Goal: Information Seeking & Learning: Learn about a topic

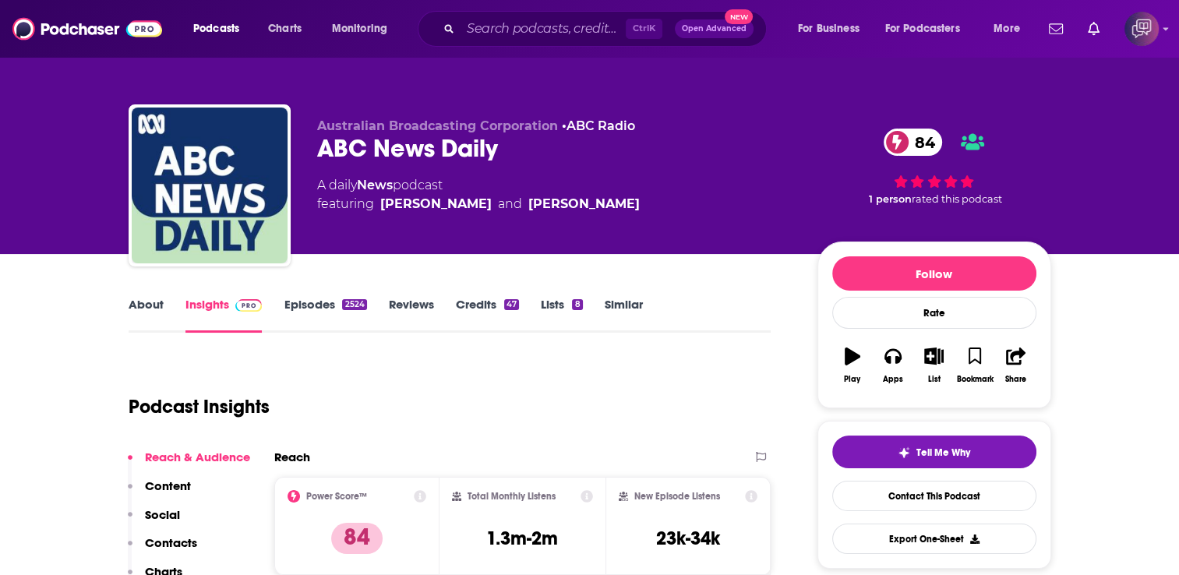
click at [482, 42] on div "Ctrl K Open Advanced New" at bounding box center [592, 29] width 349 height 36
click at [498, 20] on input "Search podcasts, credits, & more..." at bounding box center [542, 28] width 165 height 25
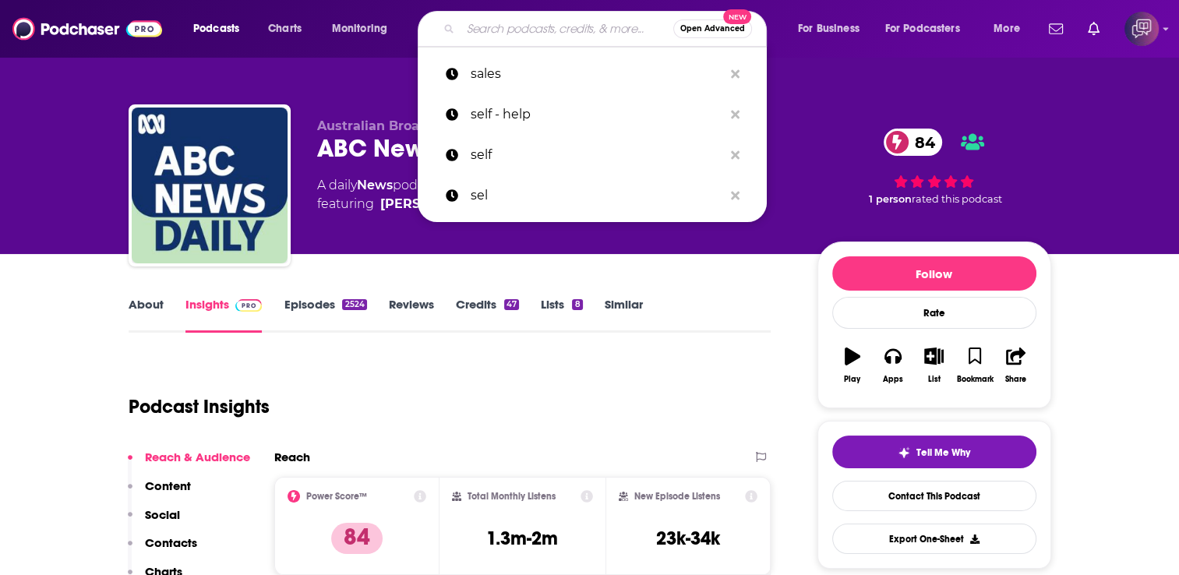
paste input "Polite Conversations"
type input "Polite Conversations"
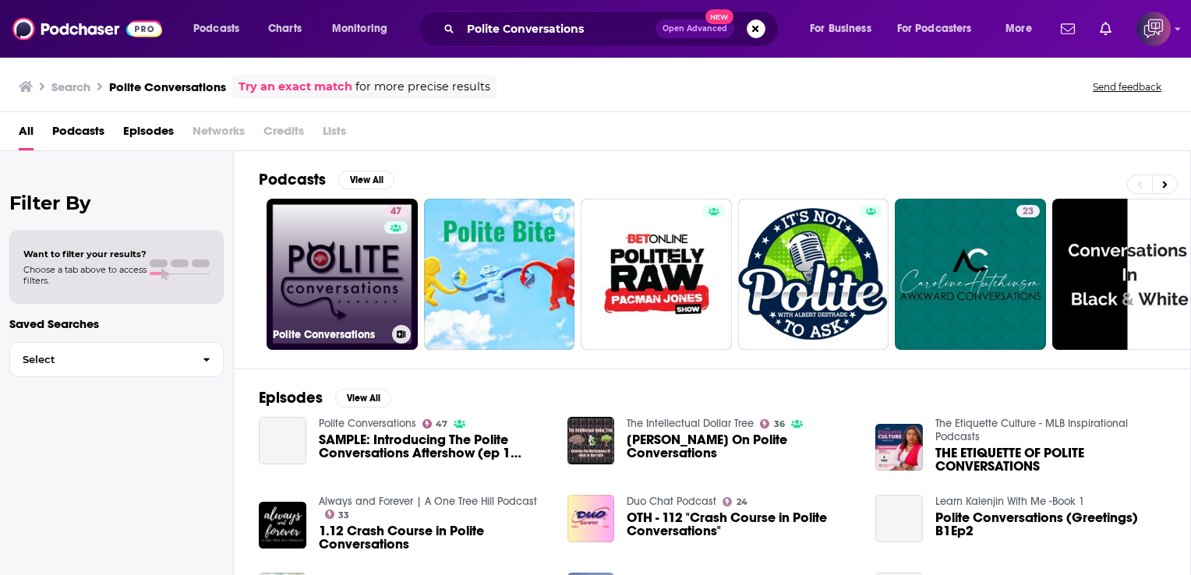
click at [367, 235] on link "47 Polite Conversations" at bounding box center [341, 274] width 151 height 151
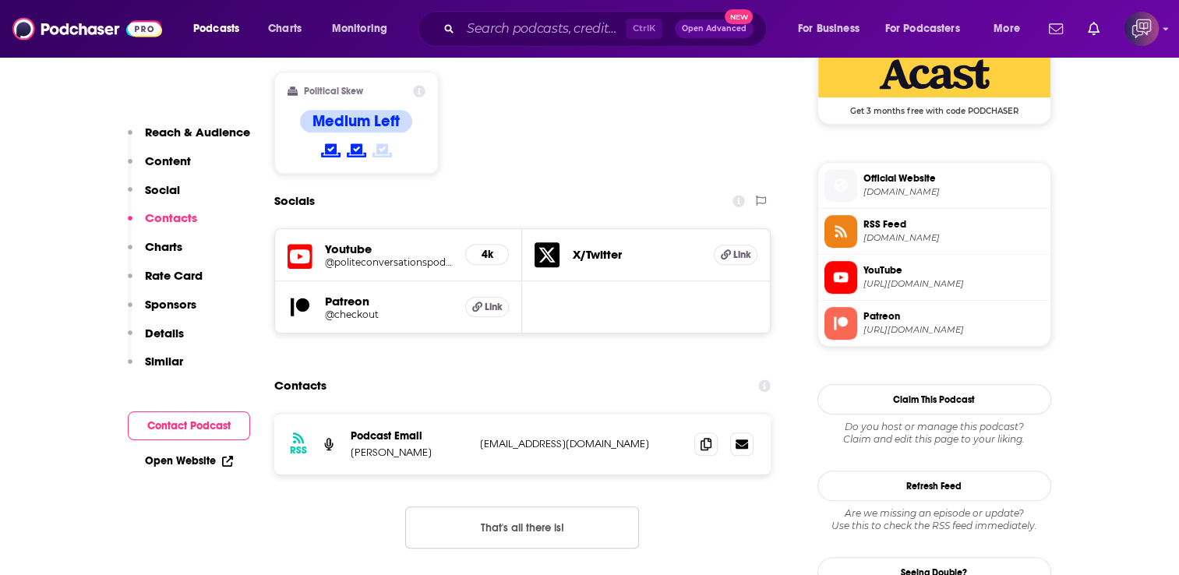
scroll to position [1325, 0]
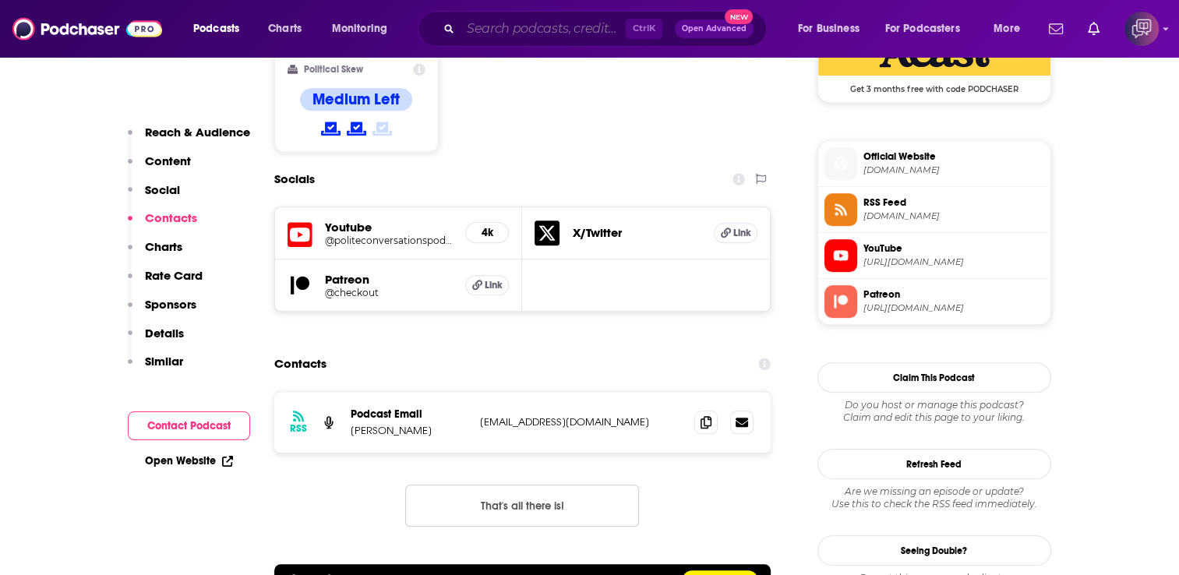
click at [539, 18] on input "Search podcasts, credits, & more..." at bounding box center [542, 28] width 165 height 25
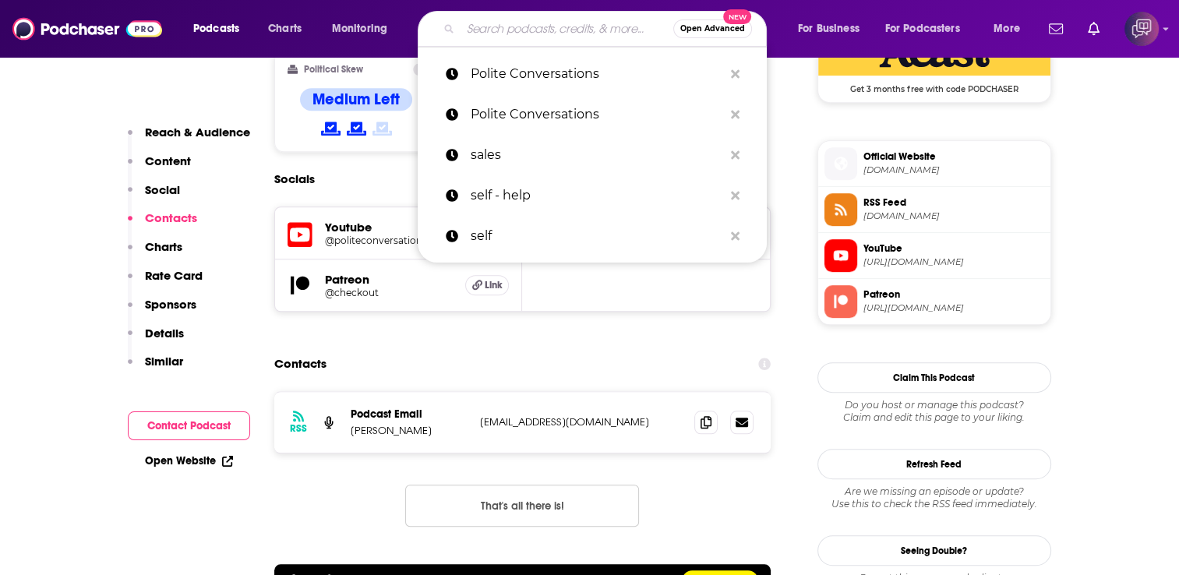
paste input "The WW2 Podcast"
type input "The WW2 Podcast"
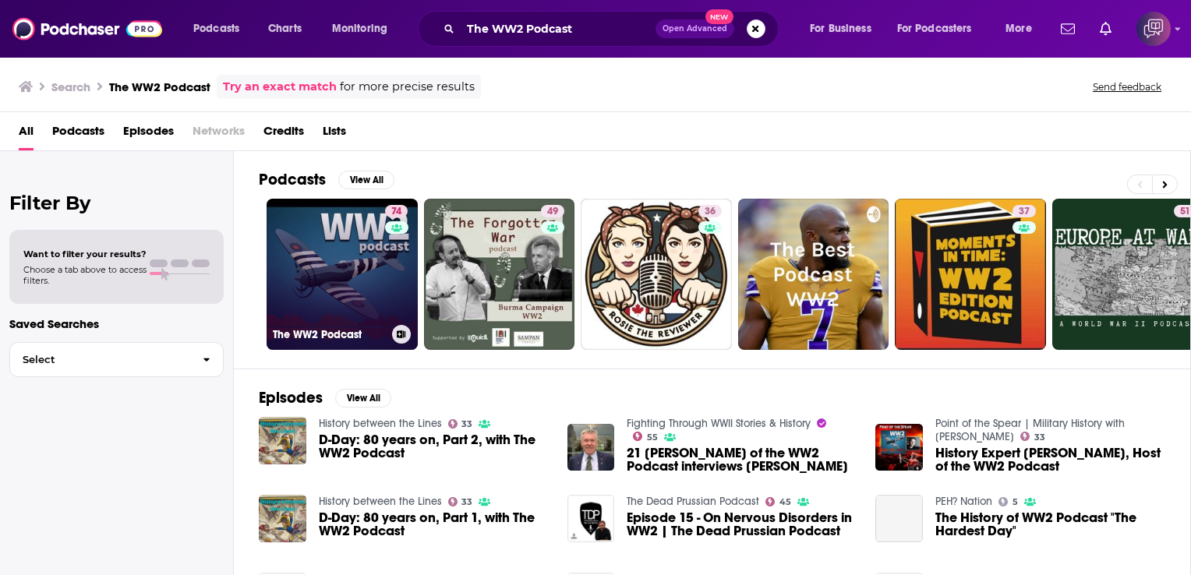
click at [343, 277] on link "74 The WW2 Podcast" at bounding box center [341, 274] width 151 height 151
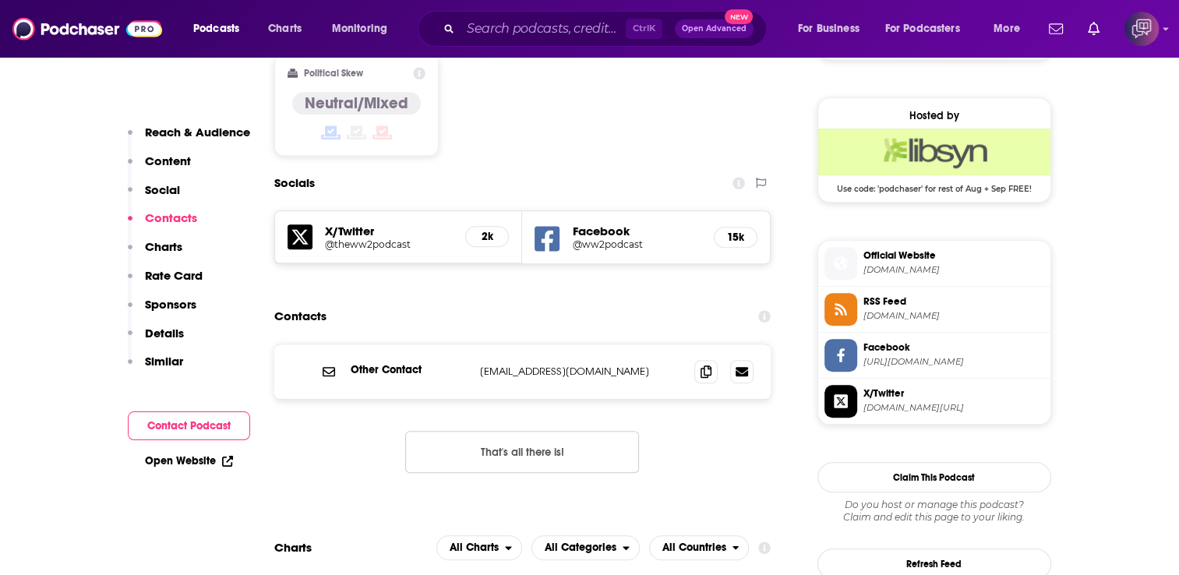
scroll to position [1247, 0]
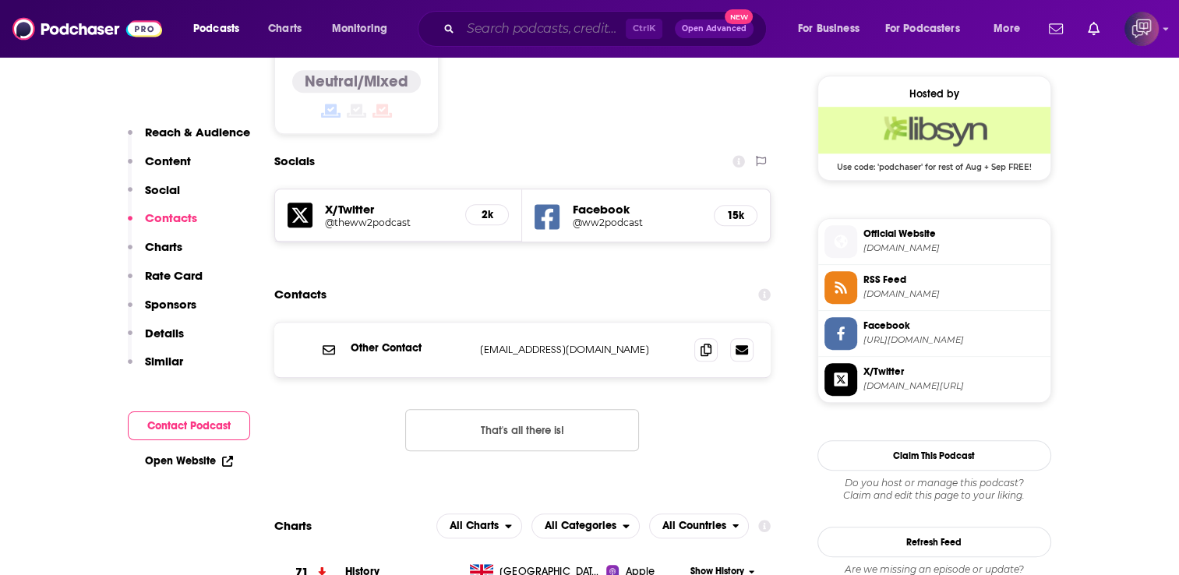
click at [549, 21] on input "Search podcasts, credits, & more..." at bounding box center [542, 28] width 165 height 25
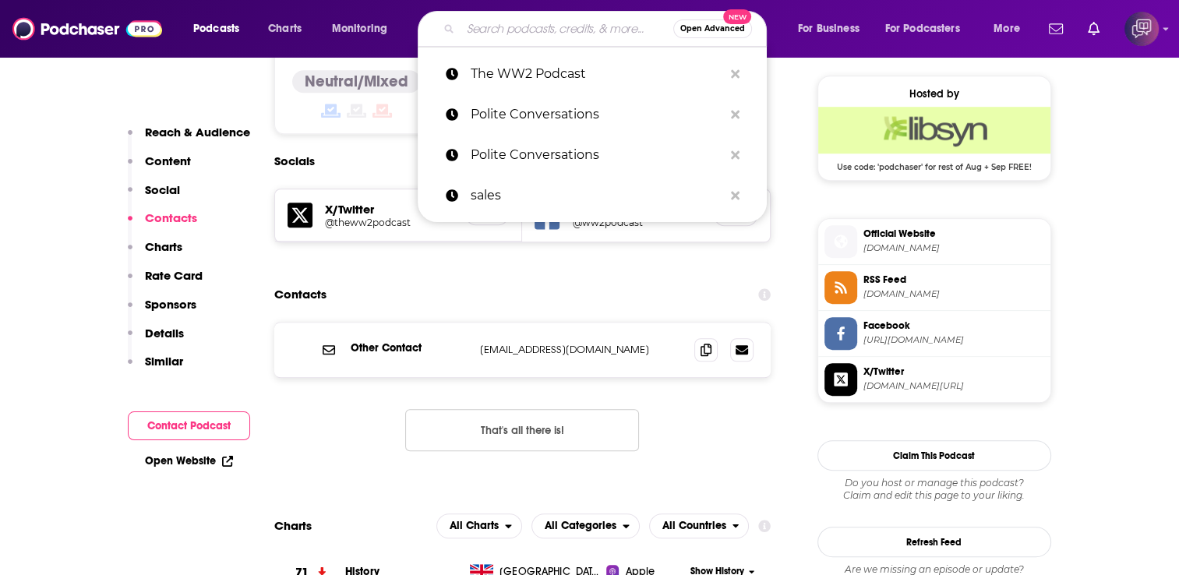
paste input "China in the World"
type input "China in the World"
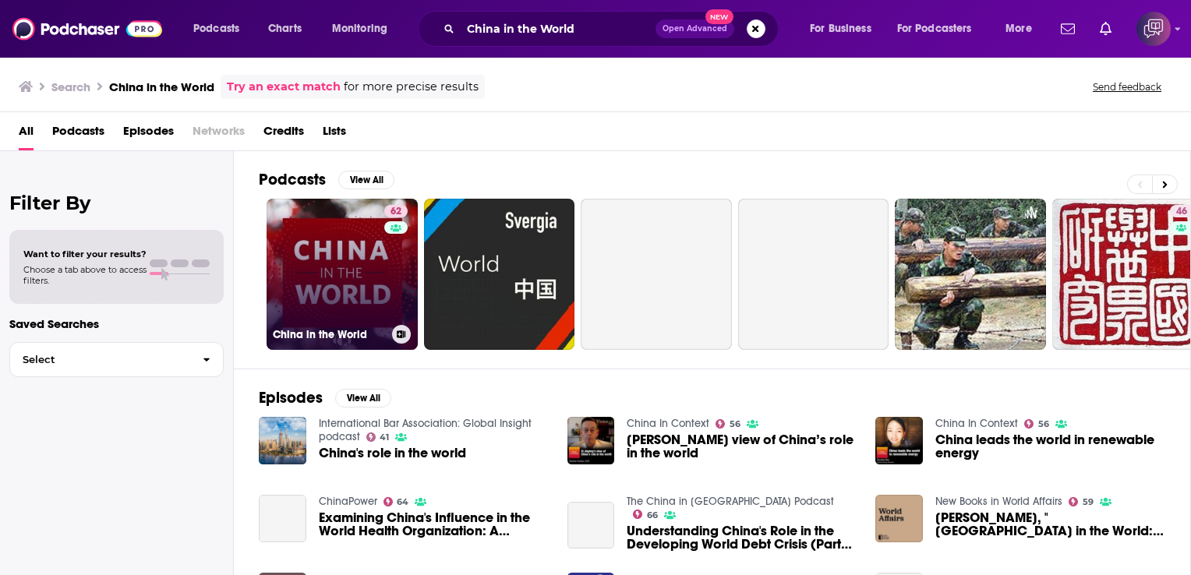
click at [350, 227] on link "62 China in the World" at bounding box center [341, 274] width 151 height 151
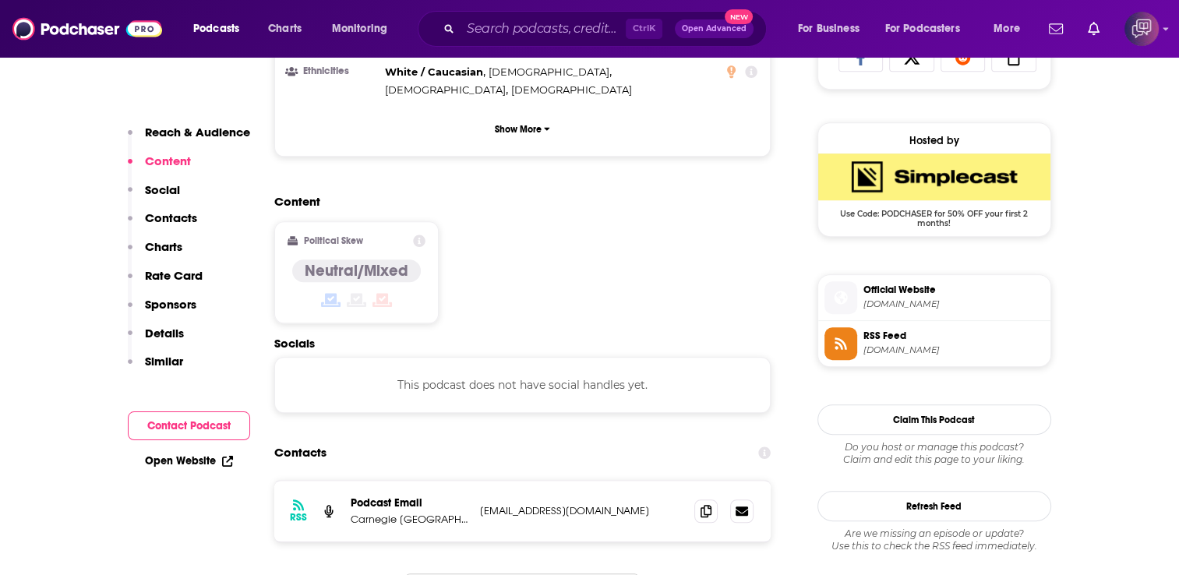
scroll to position [1169, 0]
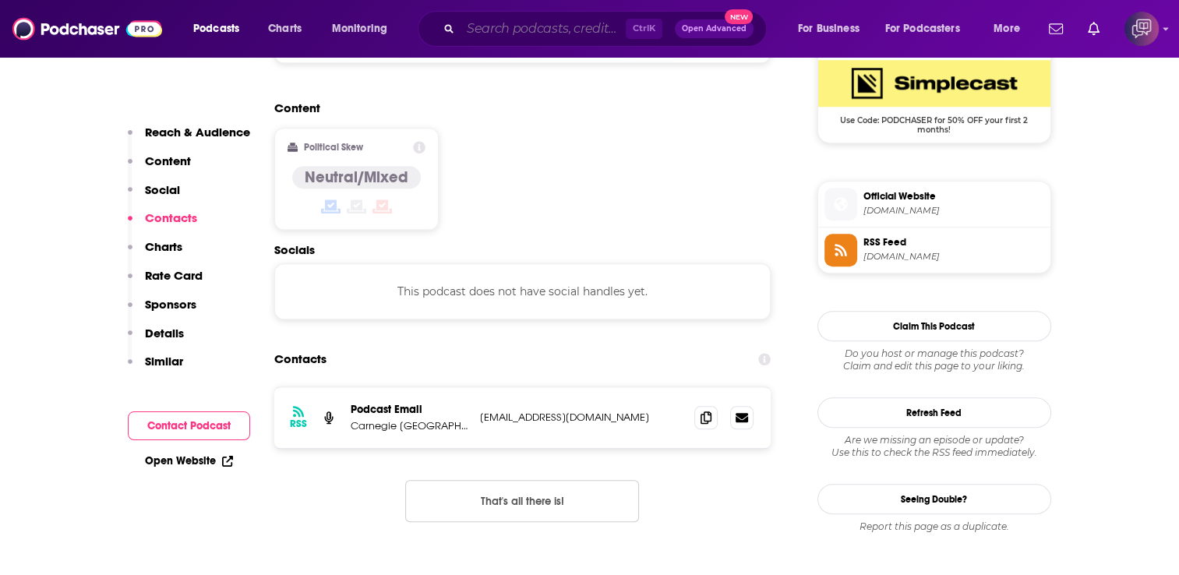
click at [505, 35] on input "Search podcasts, credits, & more..." at bounding box center [542, 28] width 165 height 25
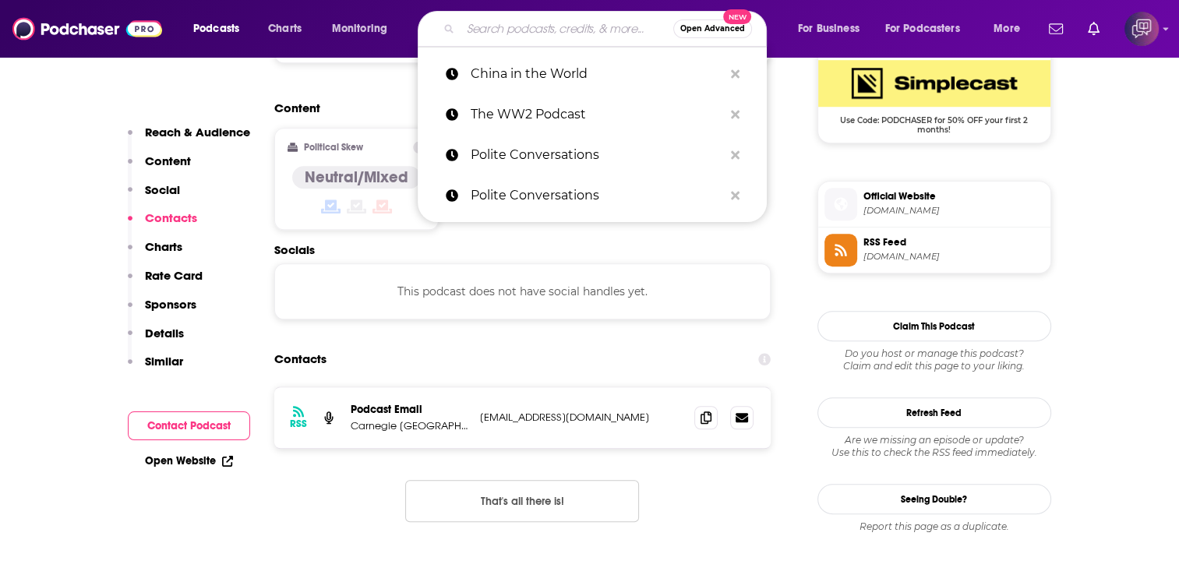
paste input "DEEP DIVE with [PERSON_NAME]"
type input "DEEP DIVE with [PERSON_NAME]"
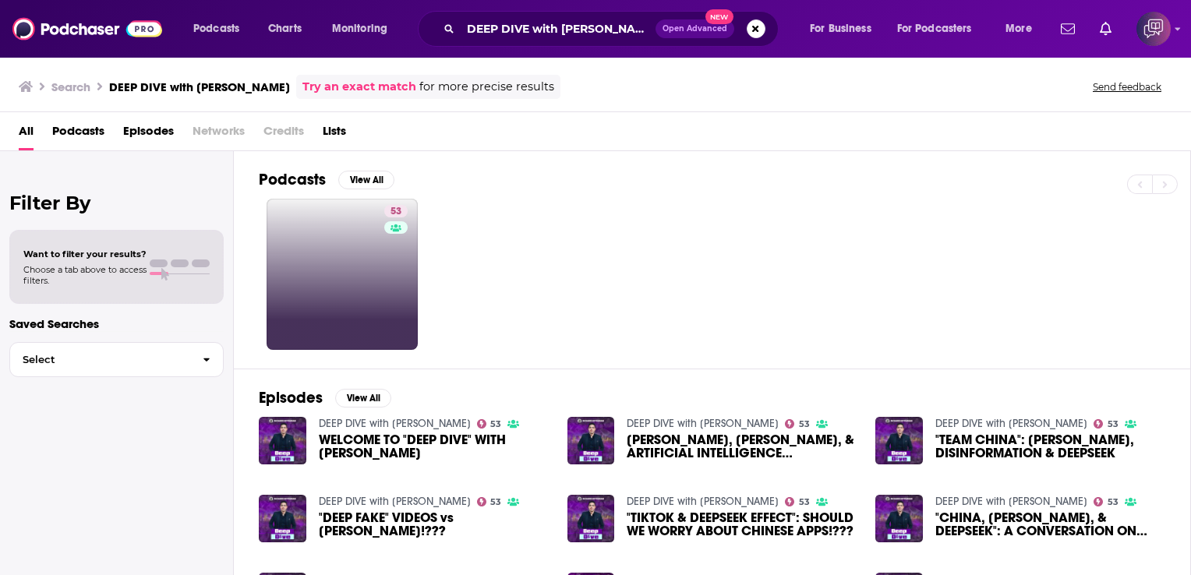
click at [353, 206] on link "53" at bounding box center [341, 274] width 151 height 151
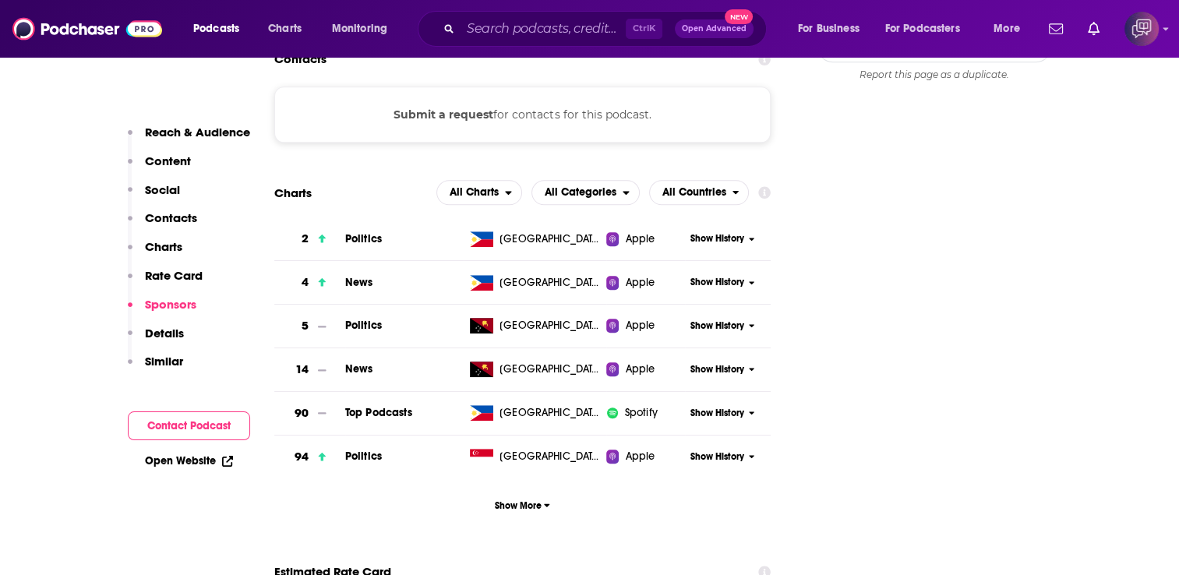
scroll to position [1325, 0]
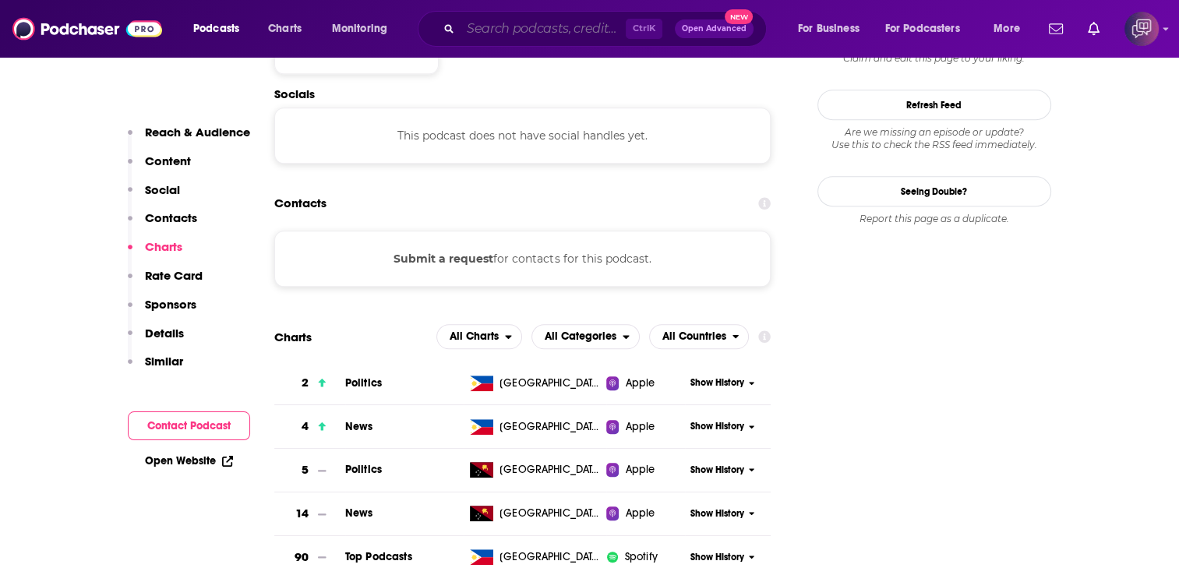
click at [499, 20] on input "Search podcasts, credits, & more..." at bounding box center [542, 28] width 165 height 25
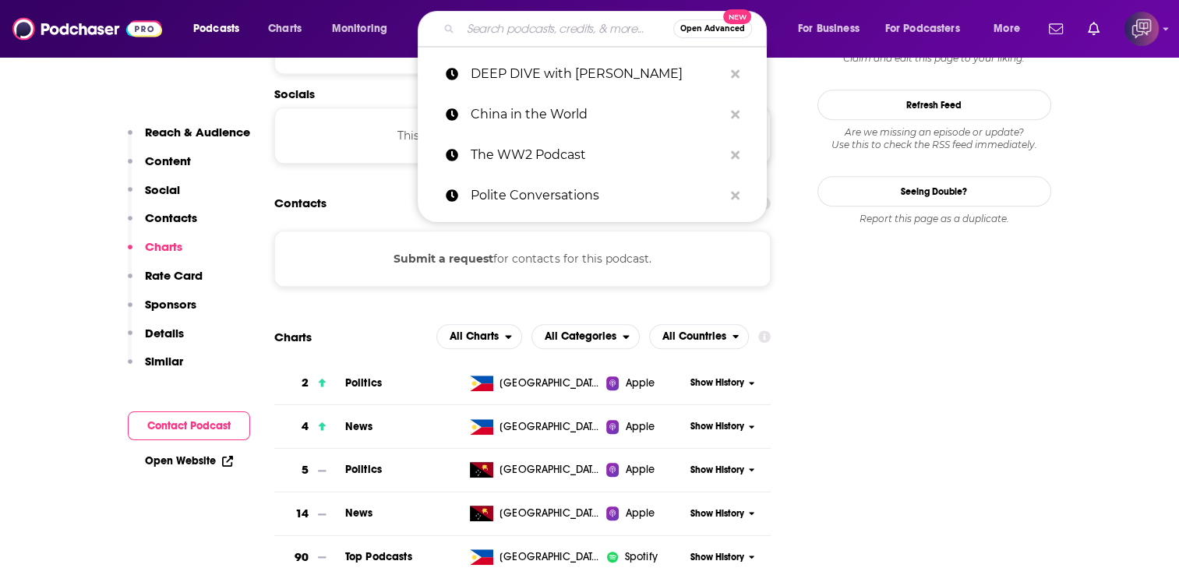
paste input "Real Talk [PERSON_NAME]"
type input "Real Talk [PERSON_NAME]"
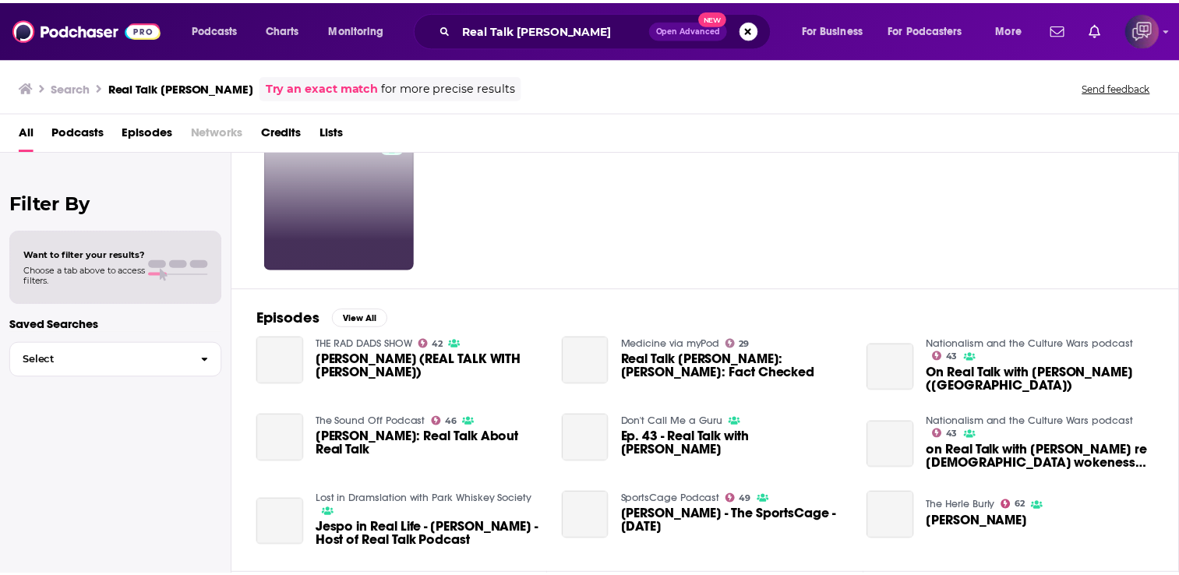
scroll to position [156, 0]
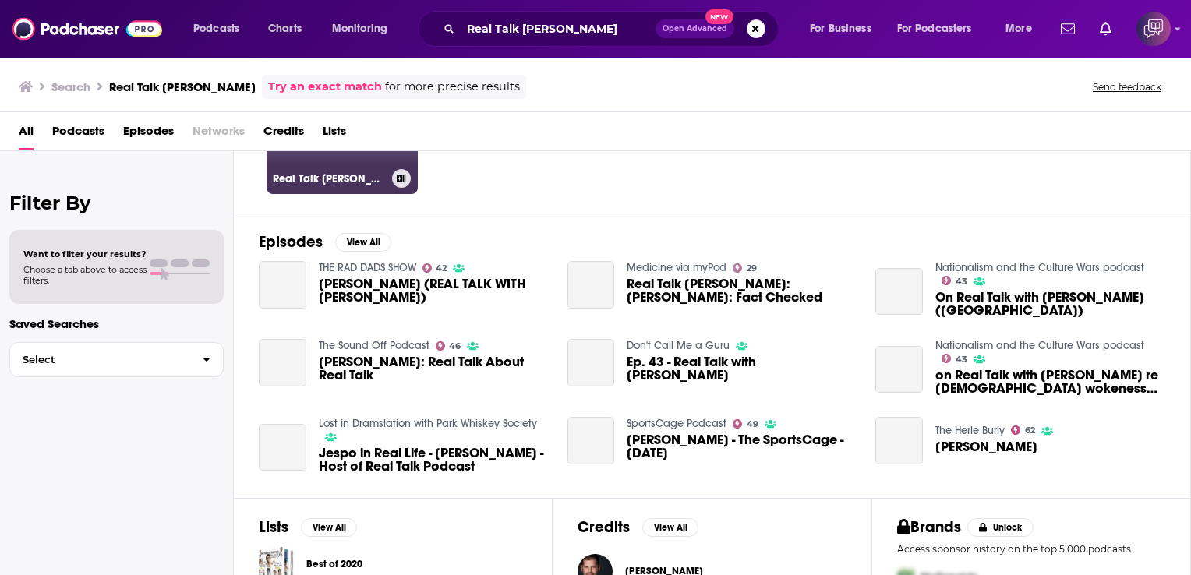
click at [321, 159] on link "69 Real Talk [PERSON_NAME]" at bounding box center [341, 118] width 151 height 151
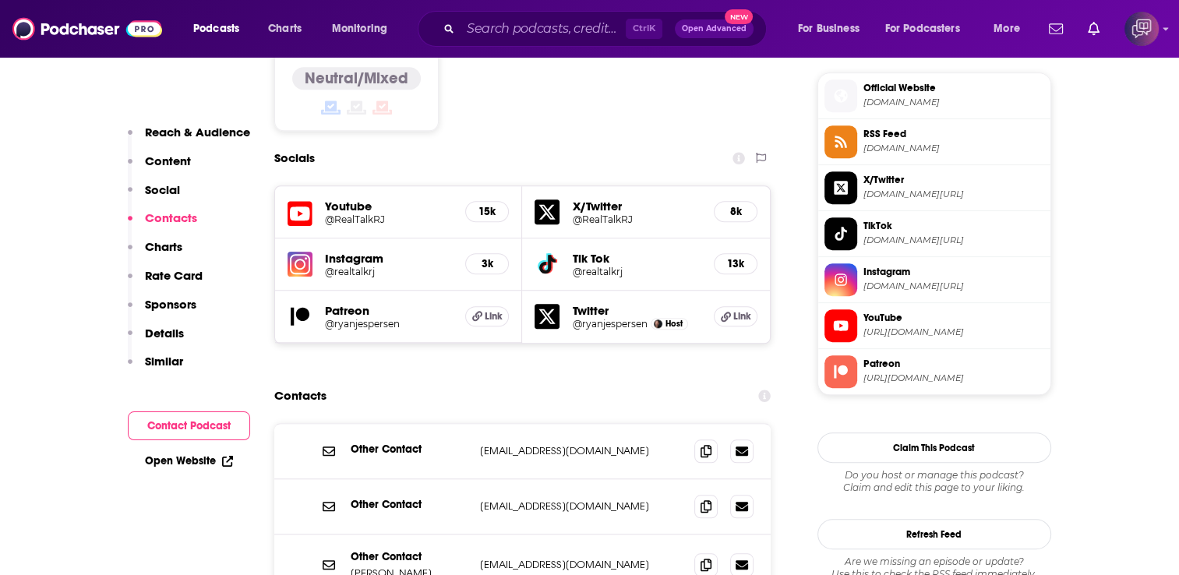
scroll to position [1325, 0]
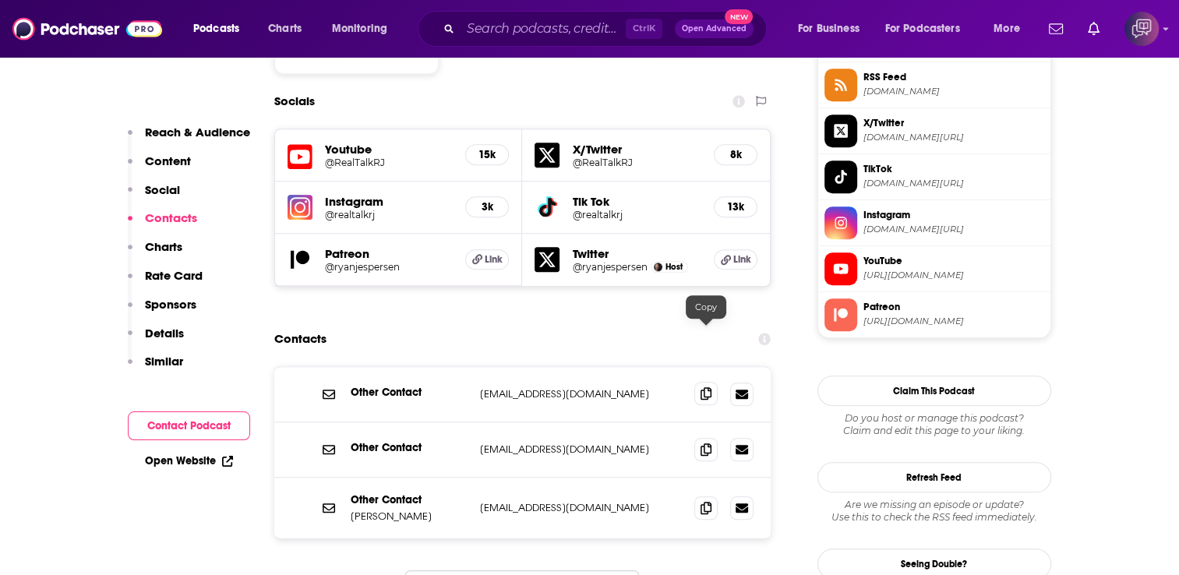
click at [705, 387] on icon at bounding box center [705, 393] width 11 height 12
click at [499, 36] on input "Search podcasts, credits, & more..." at bounding box center [542, 28] width 165 height 25
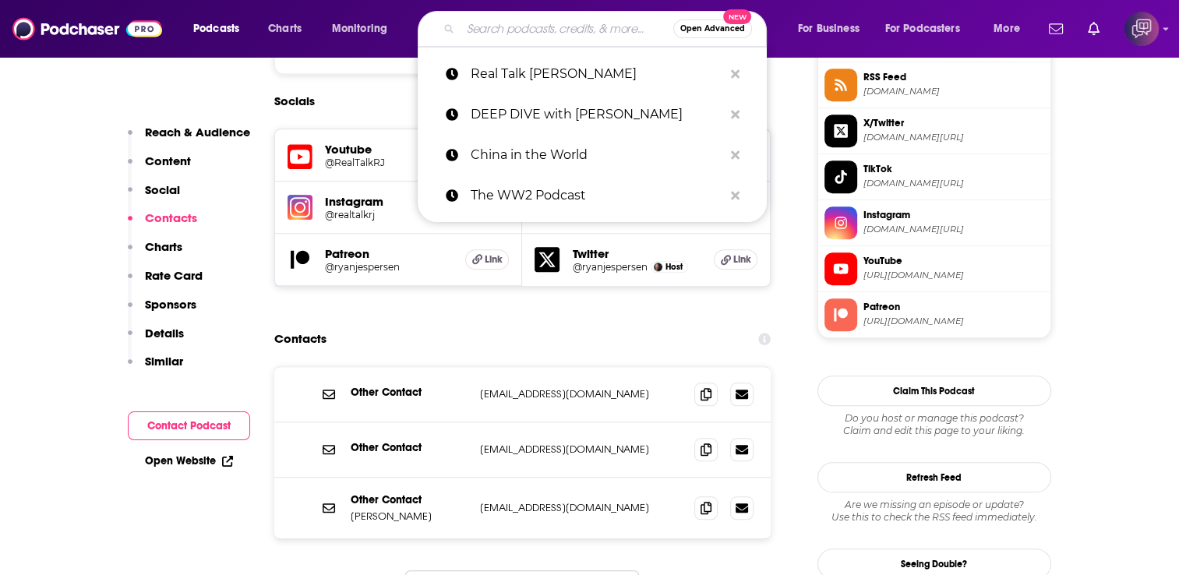
paste input "The Big Ben Show"
type input "The Big Ben Show"
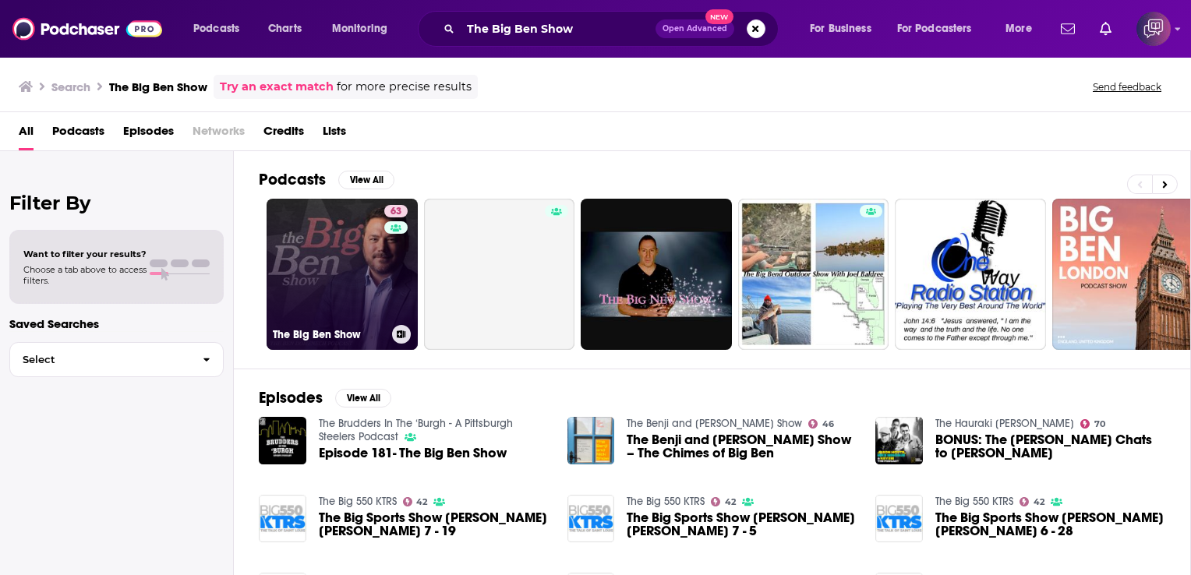
click at [327, 220] on link "63 The Big Ben Show" at bounding box center [341, 274] width 151 height 151
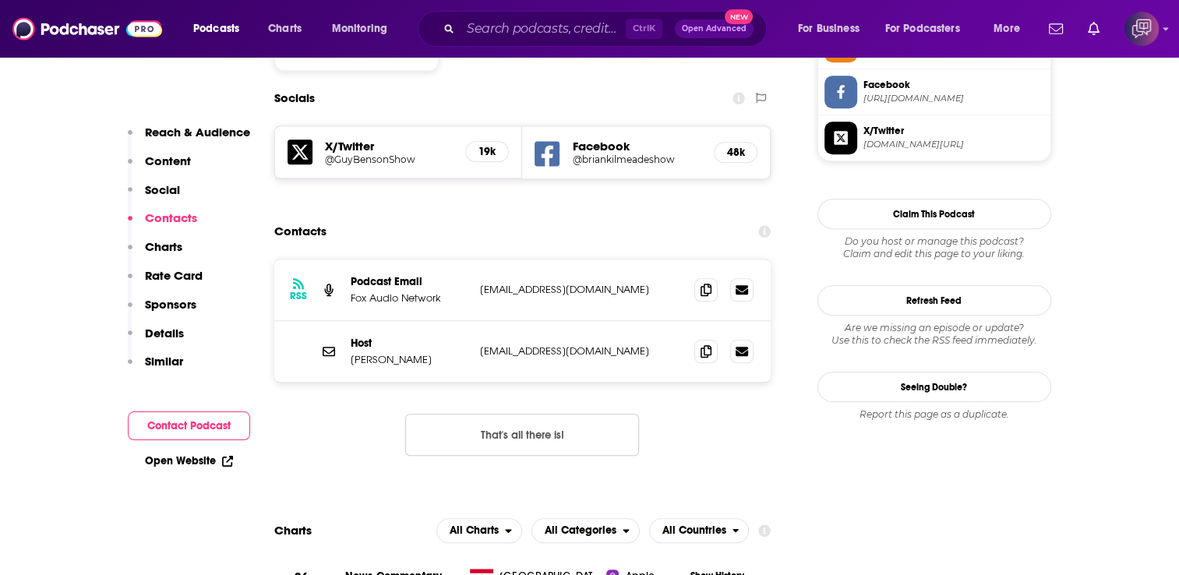
scroll to position [1403, 0]
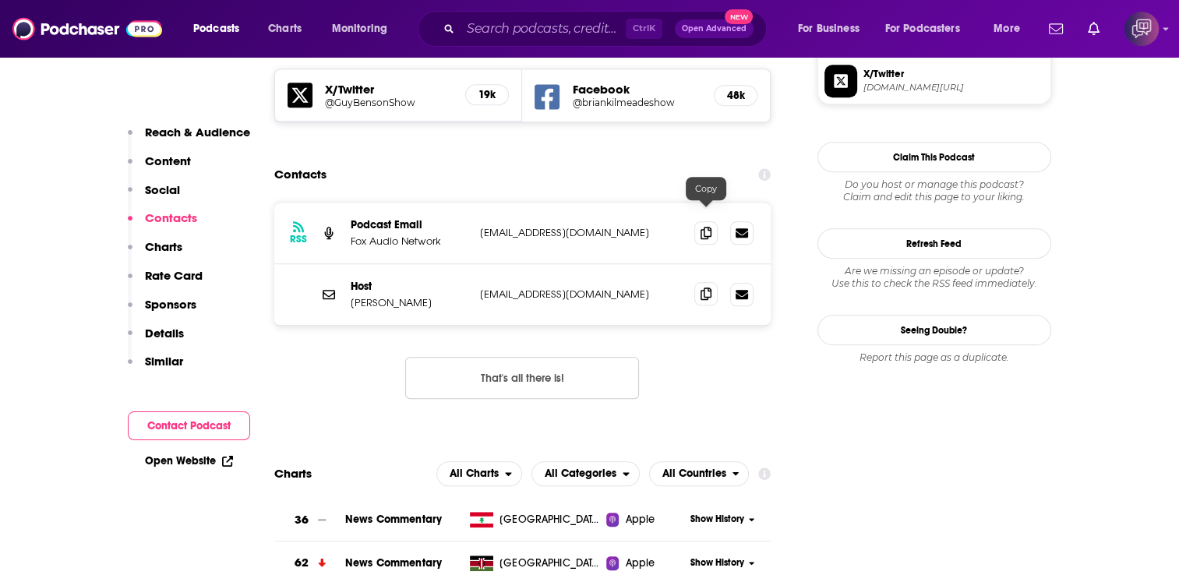
click at [711, 288] on icon at bounding box center [705, 294] width 11 height 12
click at [519, 23] on input "Search podcasts, credits, & more..." at bounding box center [542, 28] width 165 height 25
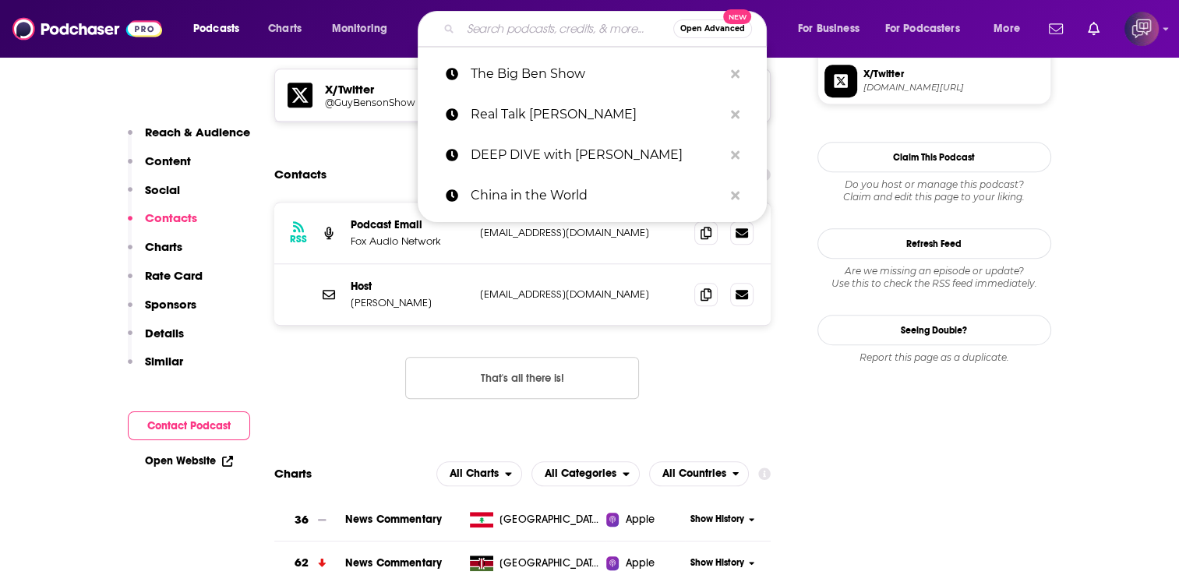
paste input "[PERSON_NAME] Creek Devoted | Audio Podcast"
type input "[PERSON_NAME] Creek Devoted | Audio Podcast"
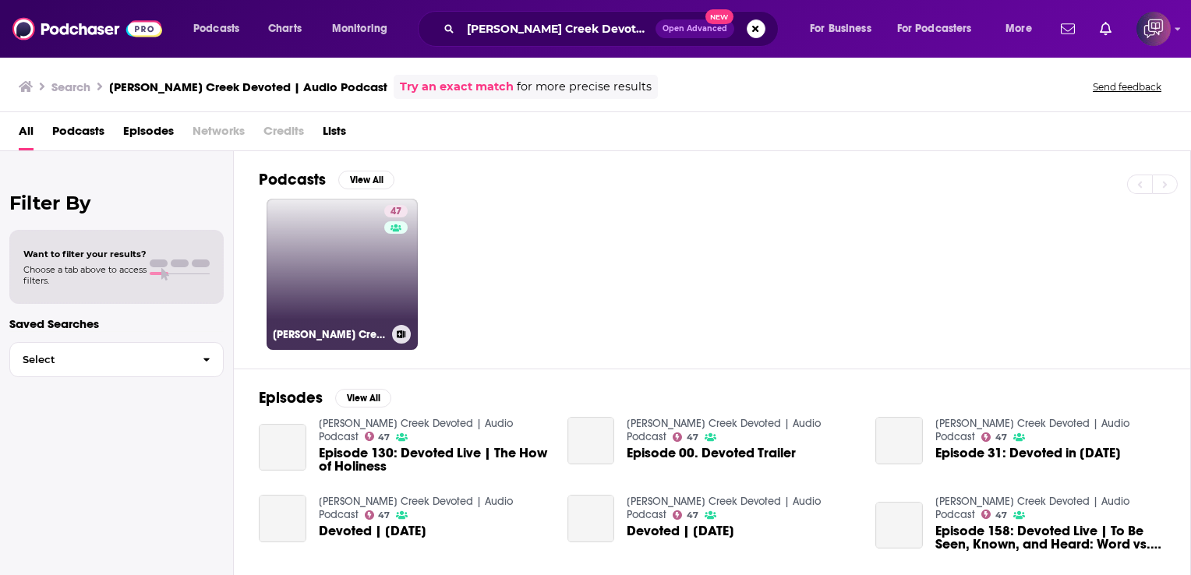
click at [326, 273] on link "47 [PERSON_NAME] Creek Devoted | Audio Podcast" at bounding box center [341, 274] width 151 height 151
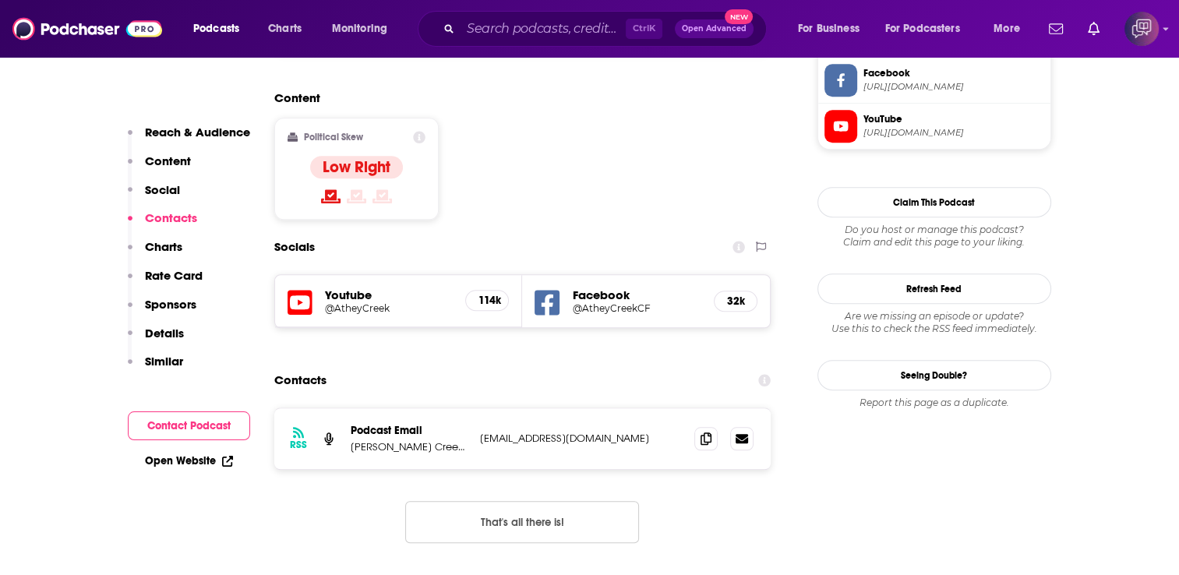
scroll to position [1247, 0]
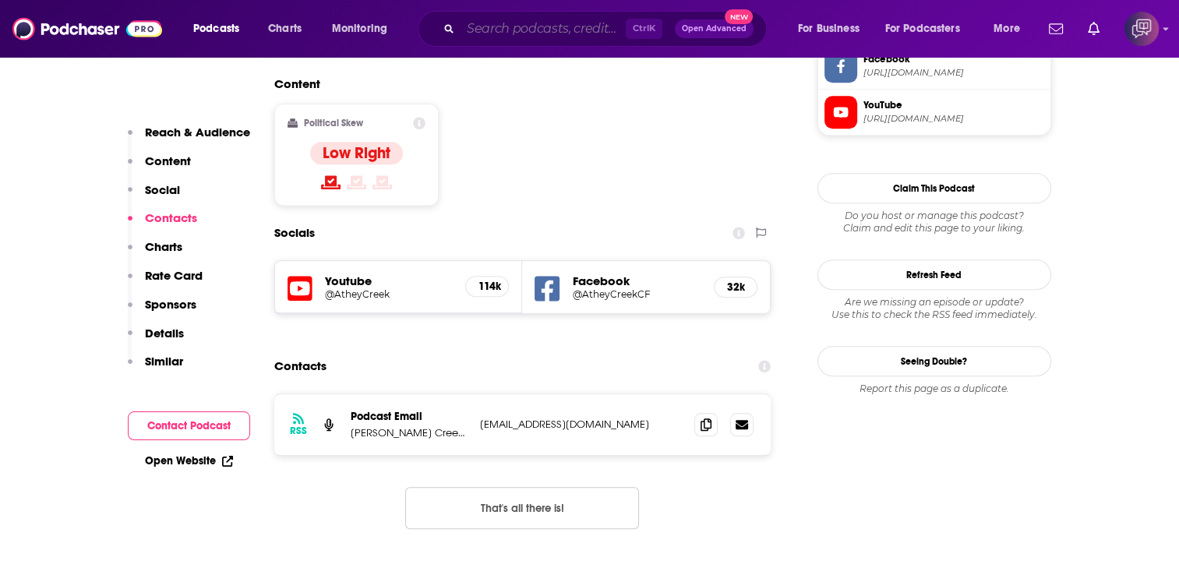
click at [580, 20] on input "Search podcasts, credits, & more..." at bounding box center [542, 28] width 165 height 25
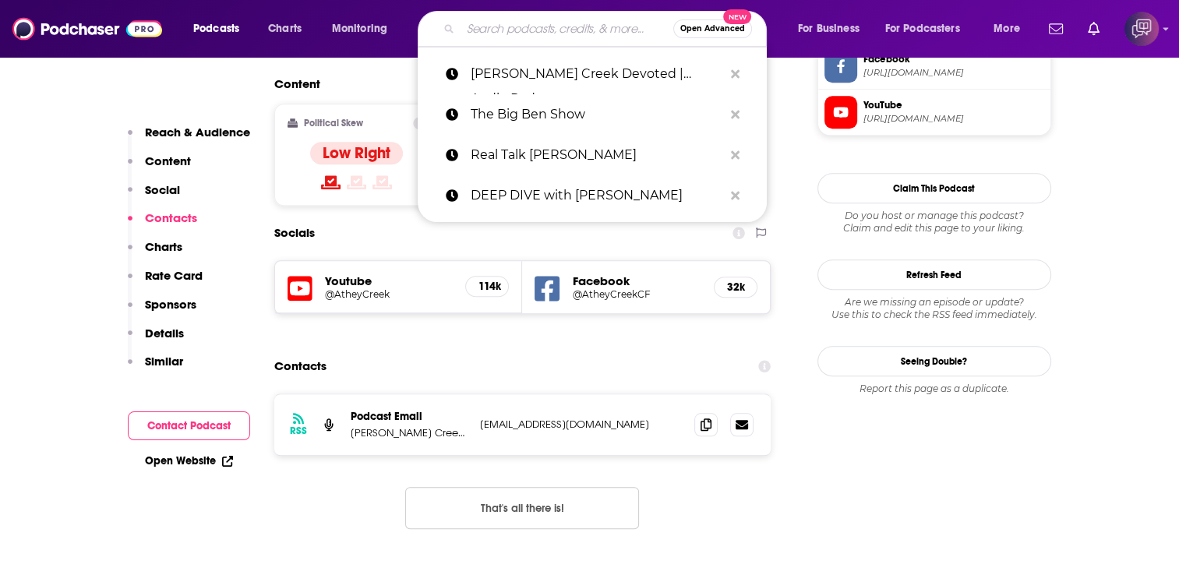
paste input "How To Make Love™"
type input "How To Make Love™"
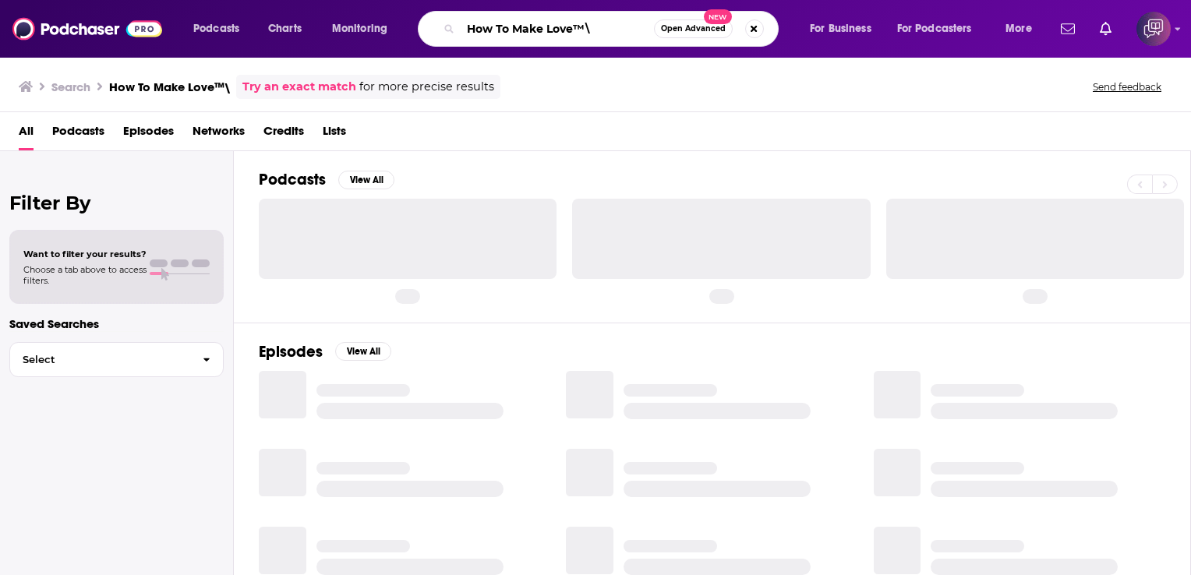
click at [609, 21] on input "How To Make Love™\" at bounding box center [556, 28] width 193 height 25
type input "How To Make Love™"
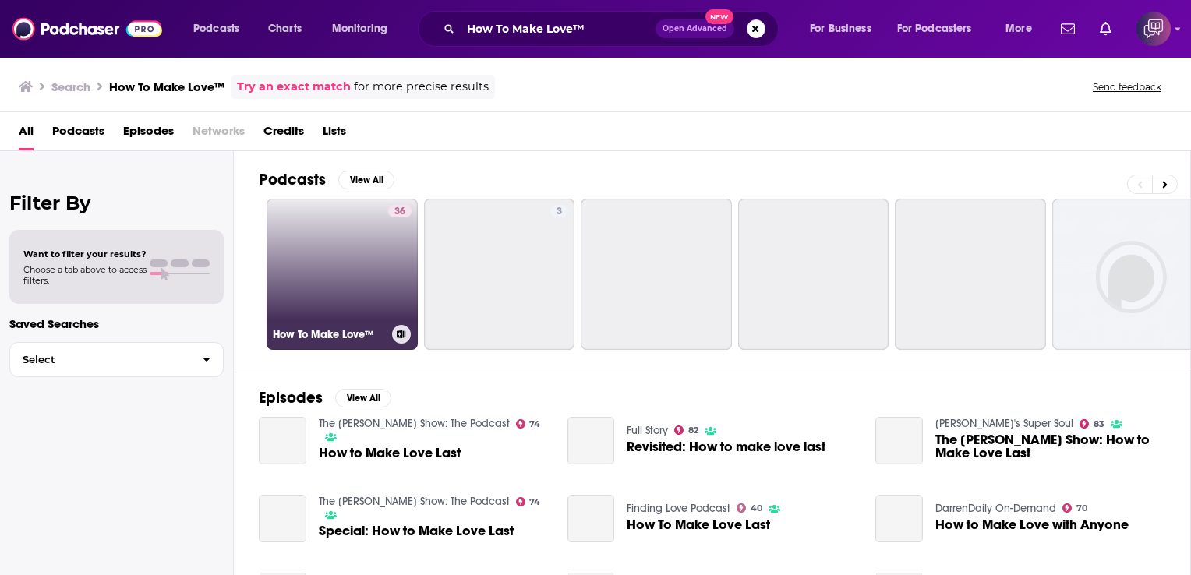
click at [332, 266] on link "36 How To Make Love™" at bounding box center [341, 274] width 151 height 151
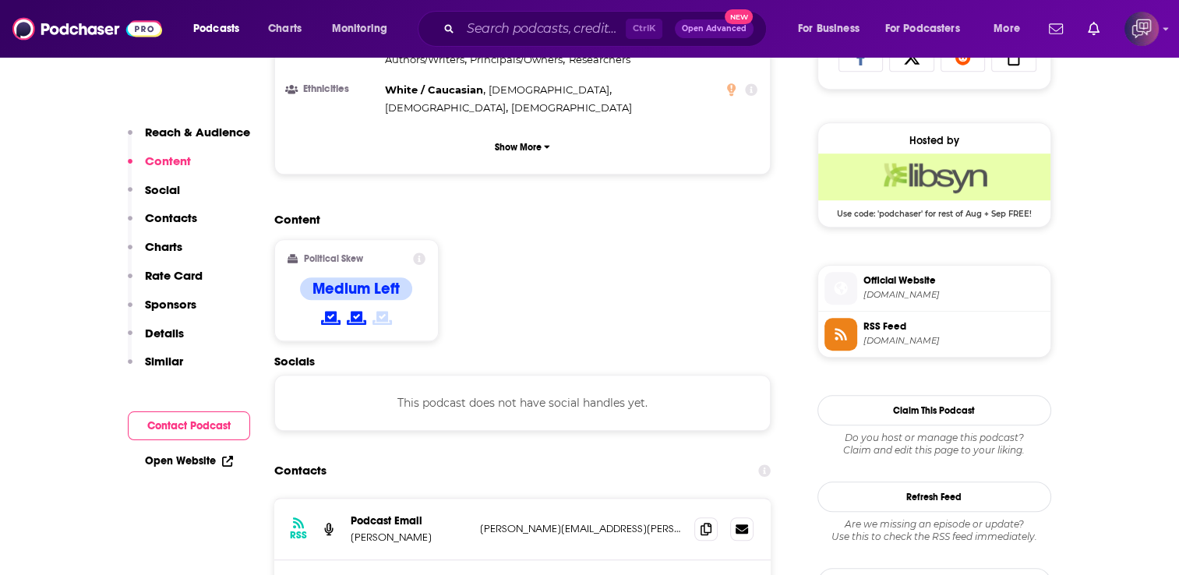
scroll to position [1247, 0]
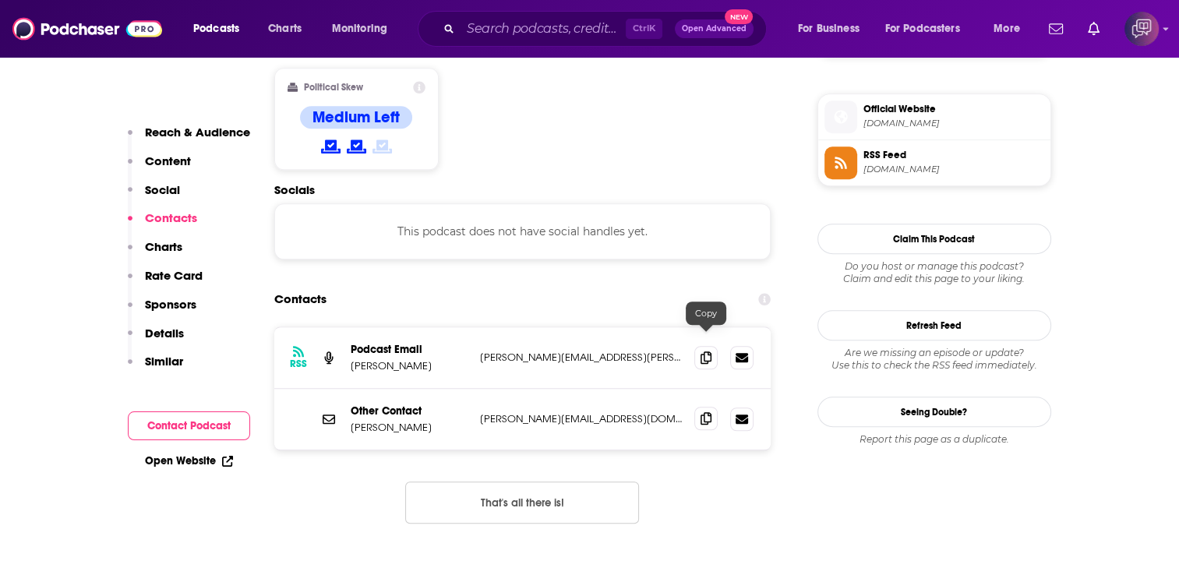
click at [704, 412] on icon at bounding box center [705, 418] width 11 height 12
click at [564, 39] on input "Search podcasts, credits, & more..." at bounding box center [542, 28] width 165 height 25
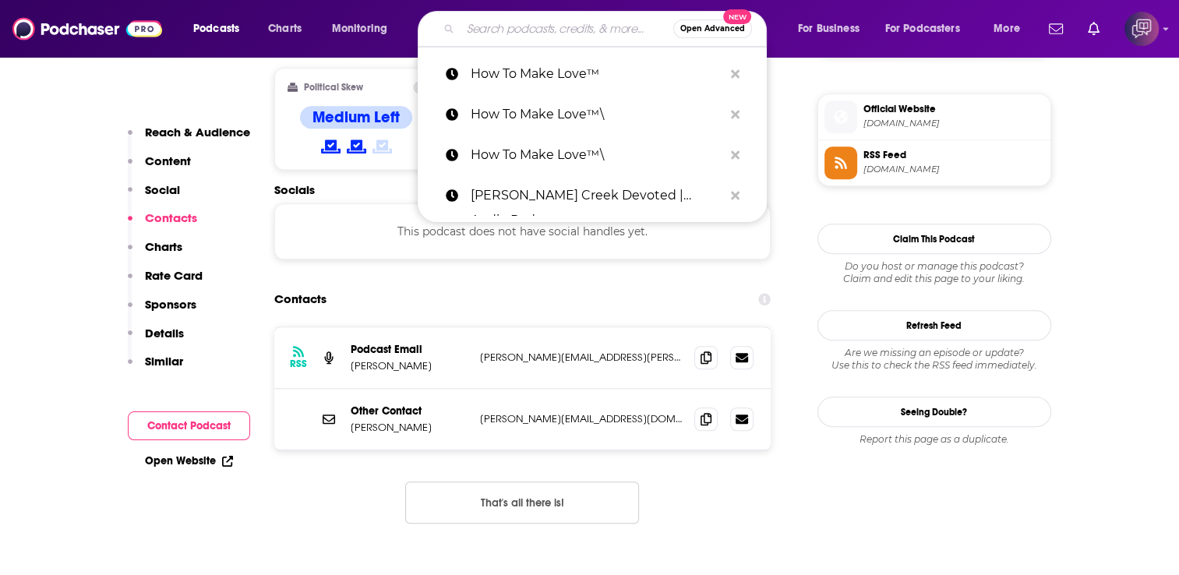
paste input "Radio Juxtapoz by The [MEDICAL_DATA]"
type input "Radio Juxtapoz by The [MEDICAL_DATA]"
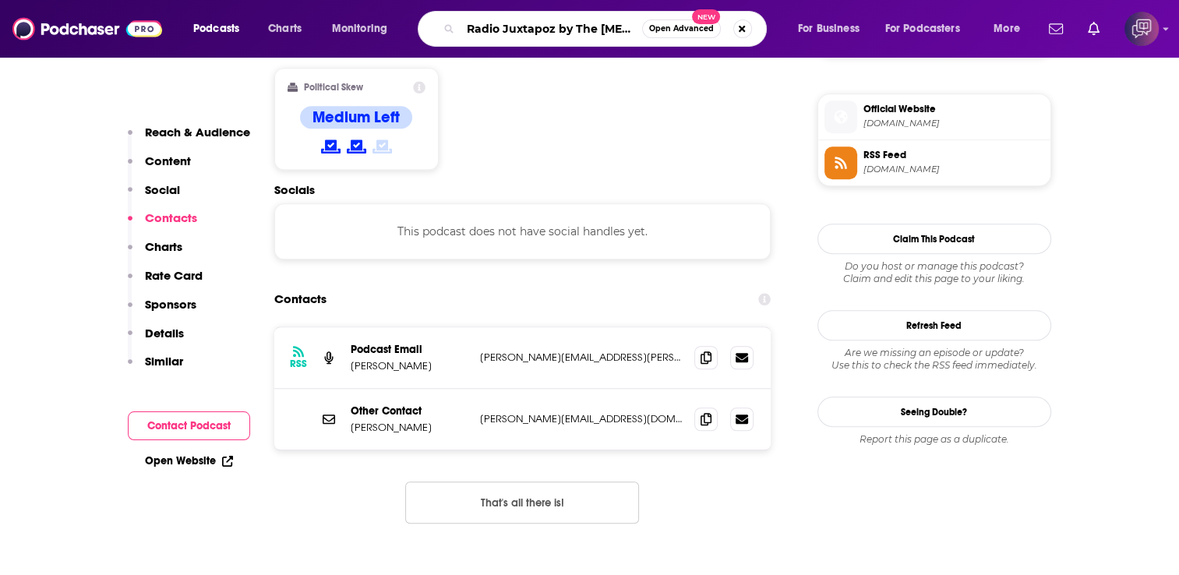
scroll to position [0, 12]
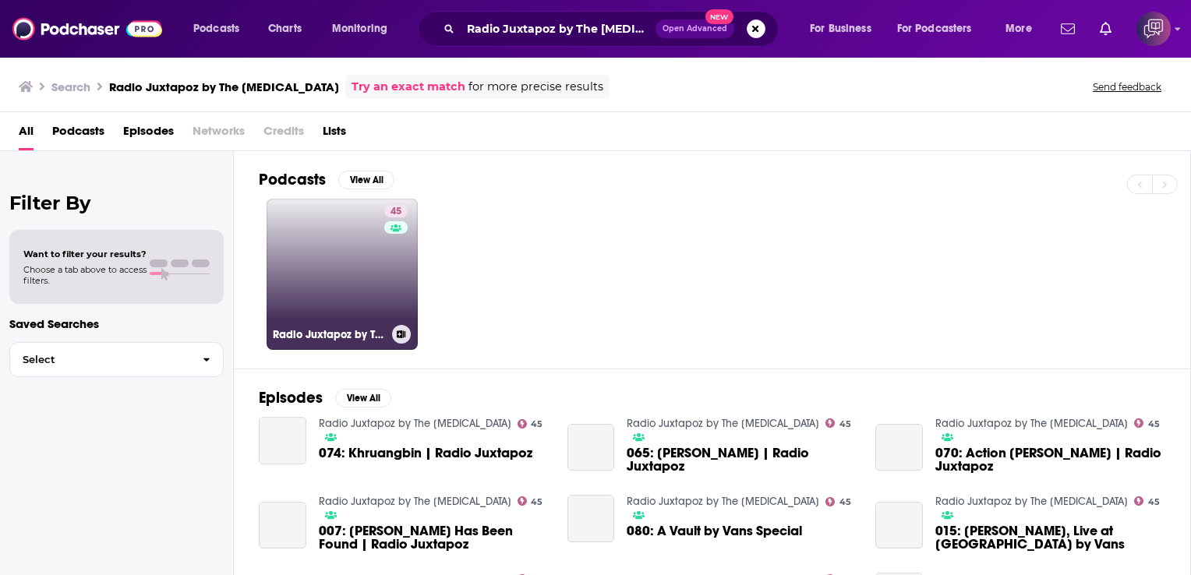
click at [345, 244] on link "45 Radio Juxtapoz by The [MEDICAL_DATA]" at bounding box center [341, 274] width 151 height 151
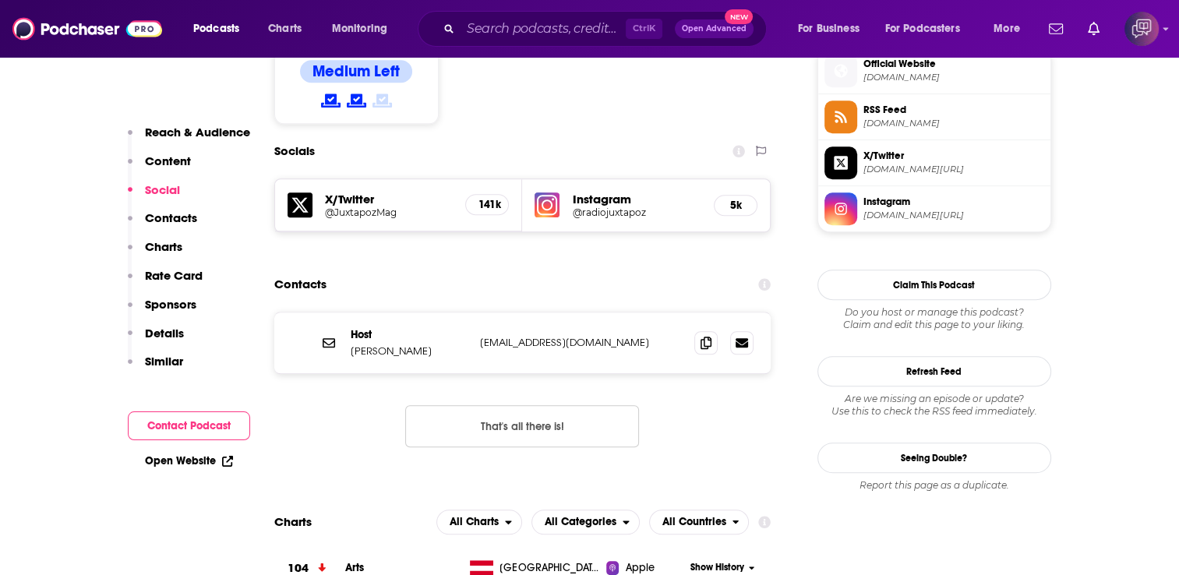
scroll to position [1325, 0]
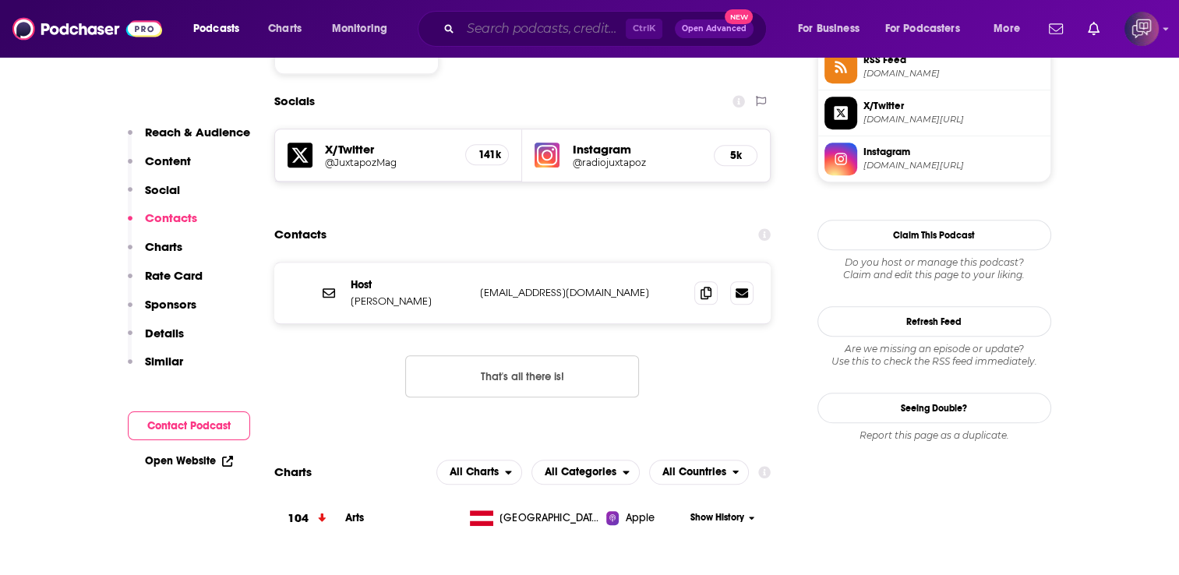
click at [530, 23] on input "Search podcasts, credits, & more..." at bounding box center [542, 28] width 165 height 25
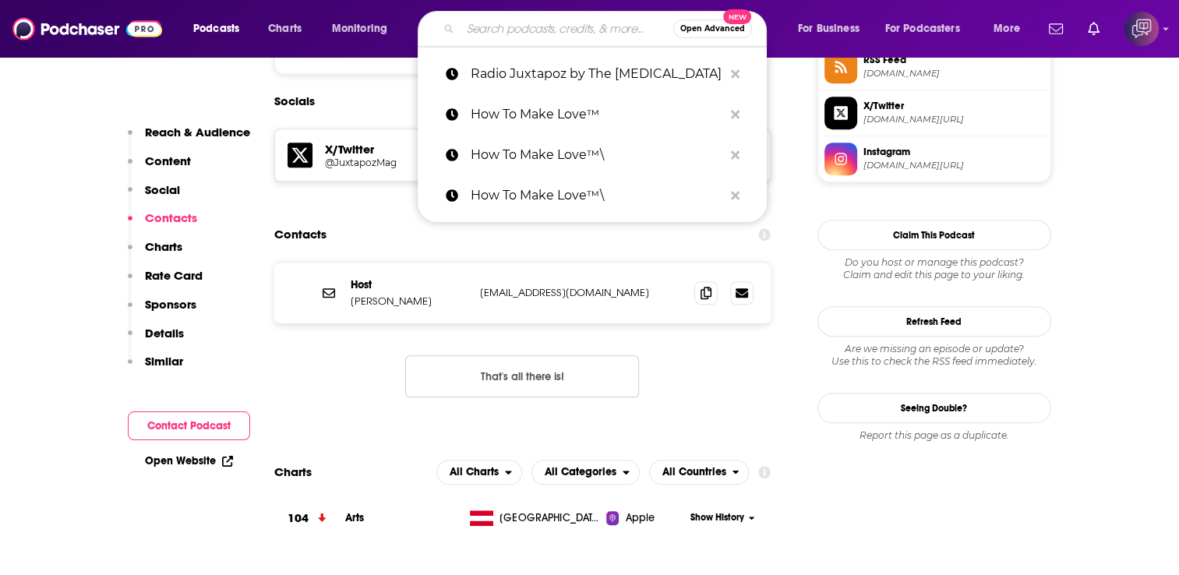
paste input "NüVoices"
type input "NüVoices"
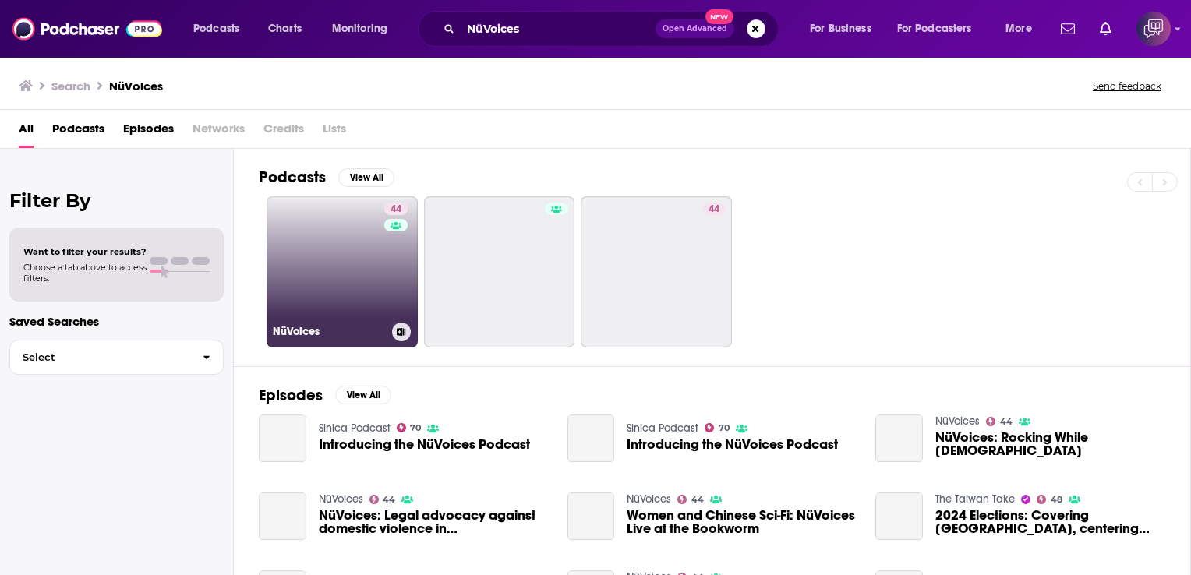
click at [326, 271] on link "44 NüVoices" at bounding box center [341, 271] width 151 height 151
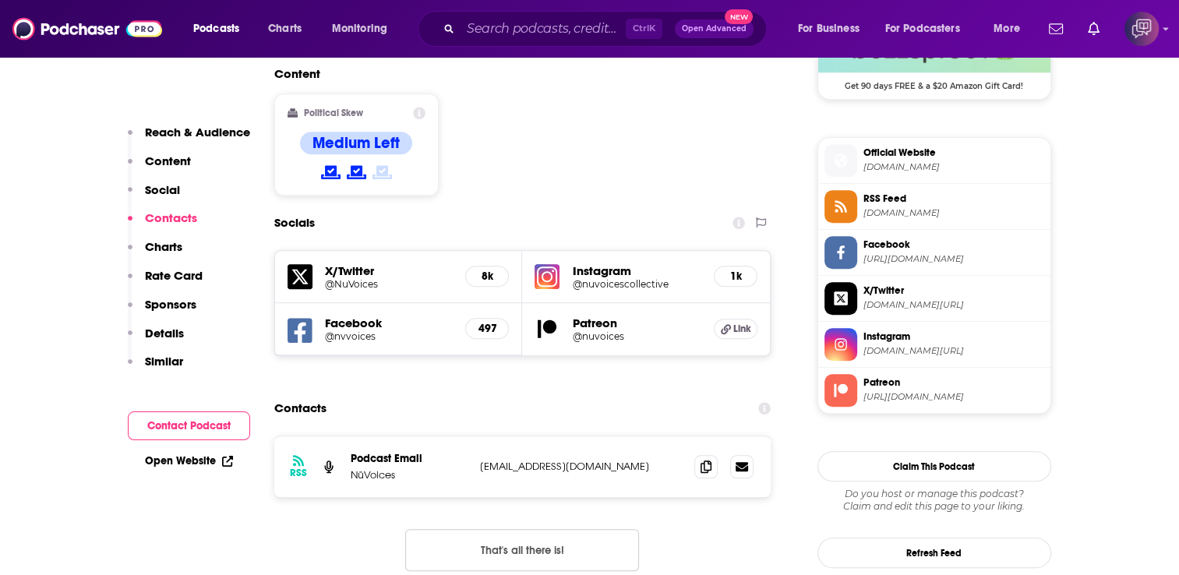
scroll to position [1325, 0]
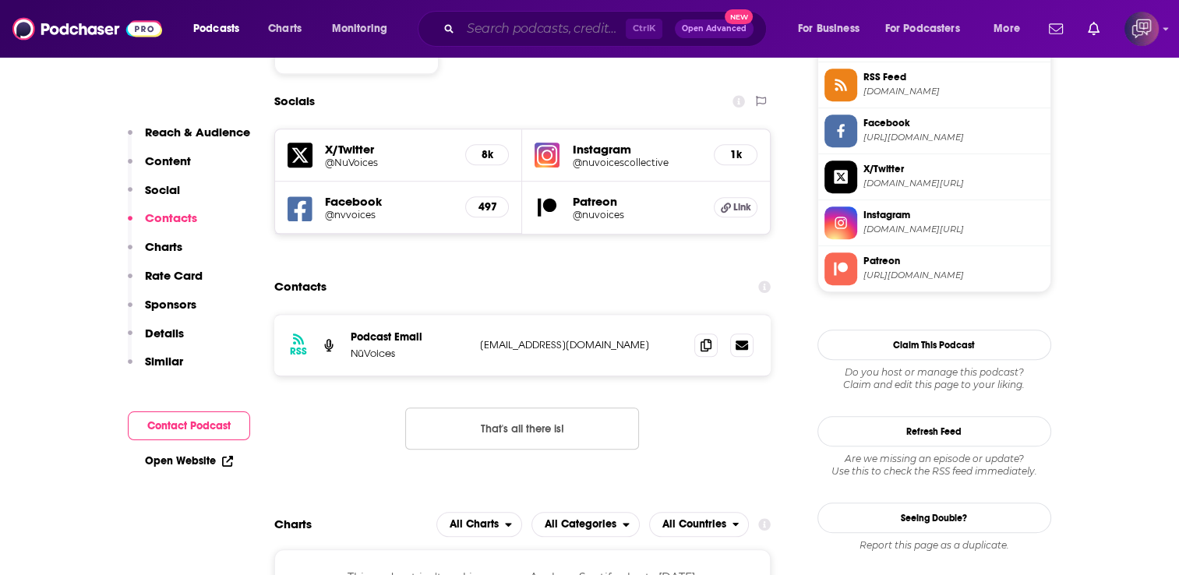
click at [554, 21] on input "Search podcasts, credits, & more..." at bounding box center [542, 28] width 165 height 25
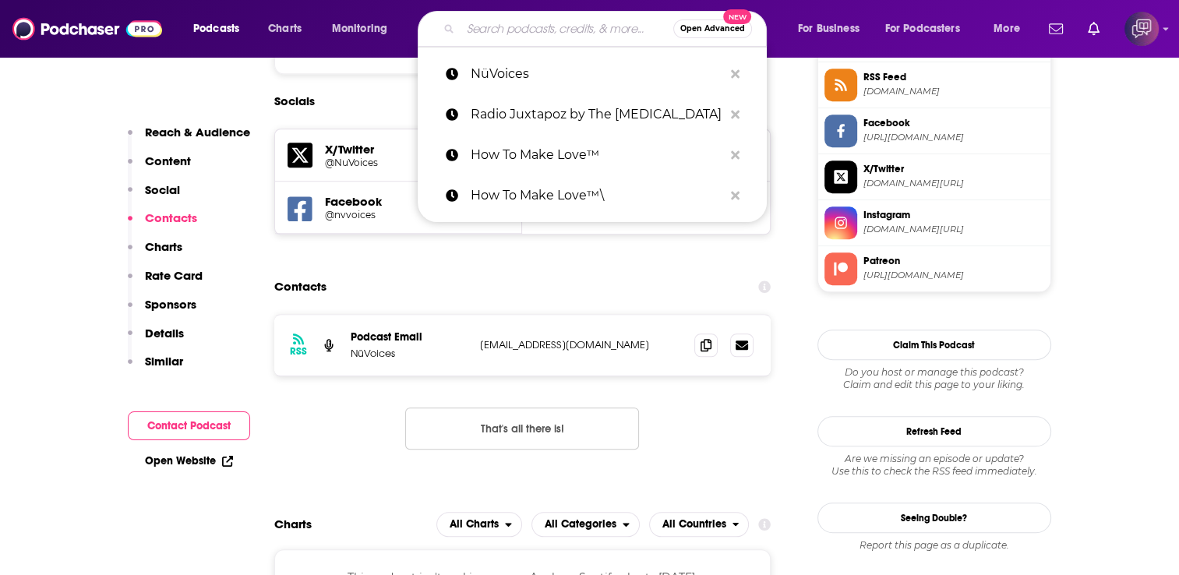
paste input "Beyond Prisons"
type input "Beyond Prisons"
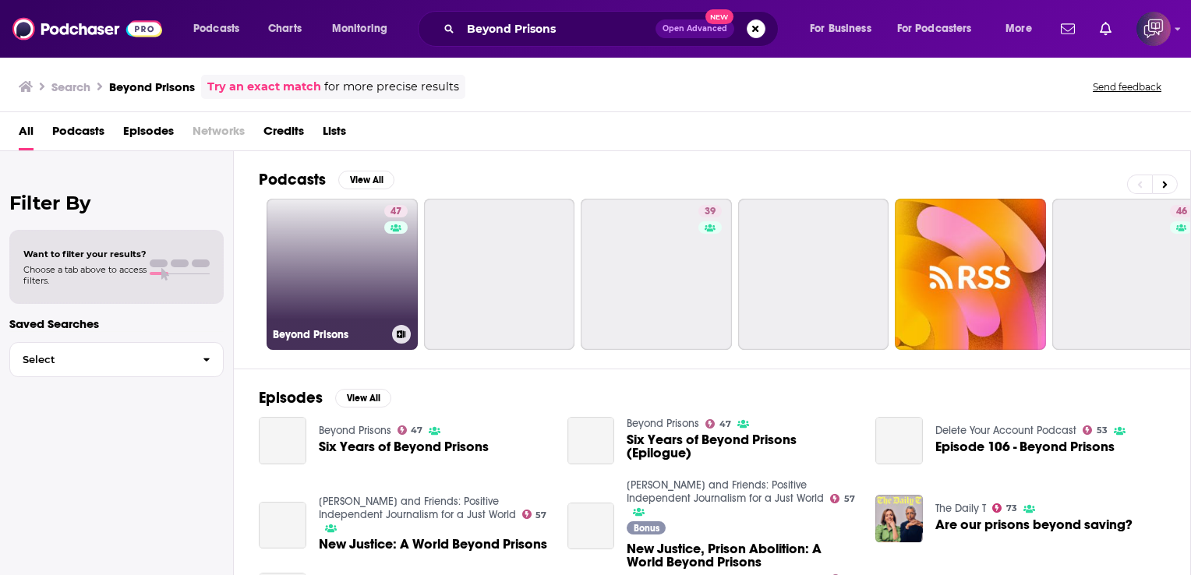
click at [373, 256] on link "47 Beyond Prisons" at bounding box center [341, 274] width 151 height 151
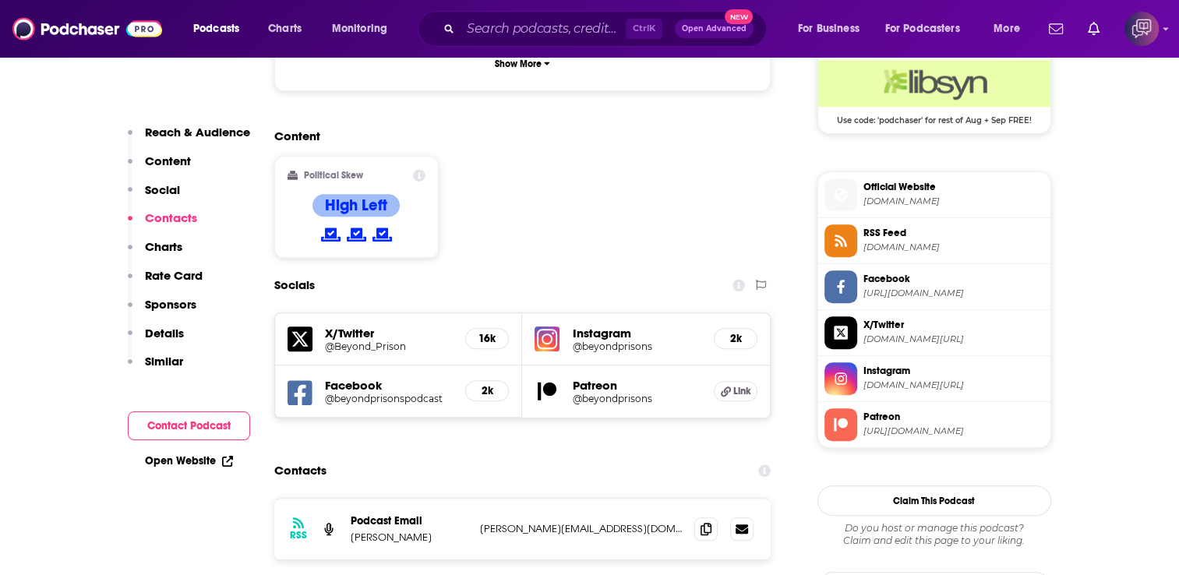
scroll to position [1480, 0]
